Goal: Information Seeking & Learning: Learn about a topic

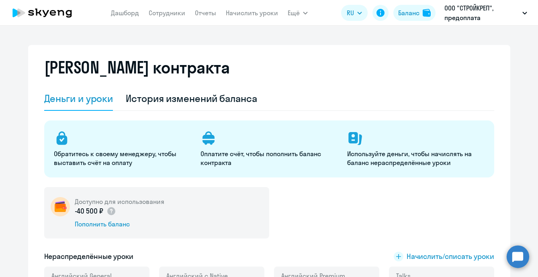
select select "english_adult_not_native_speaker"
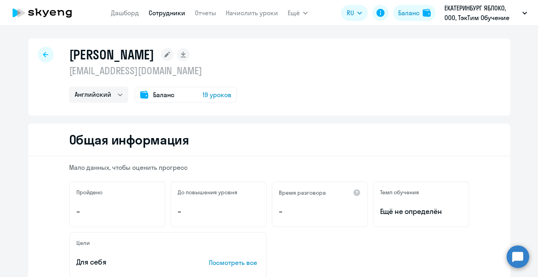
select select "english"
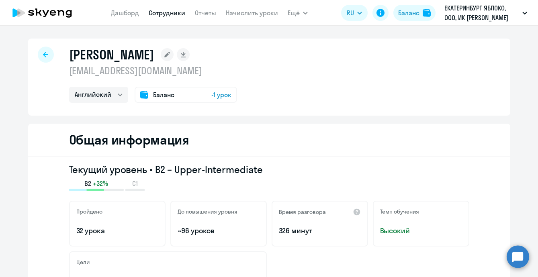
select select "english"
